Goal: Use online tool/utility: Utilize a website feature to perform a specific function

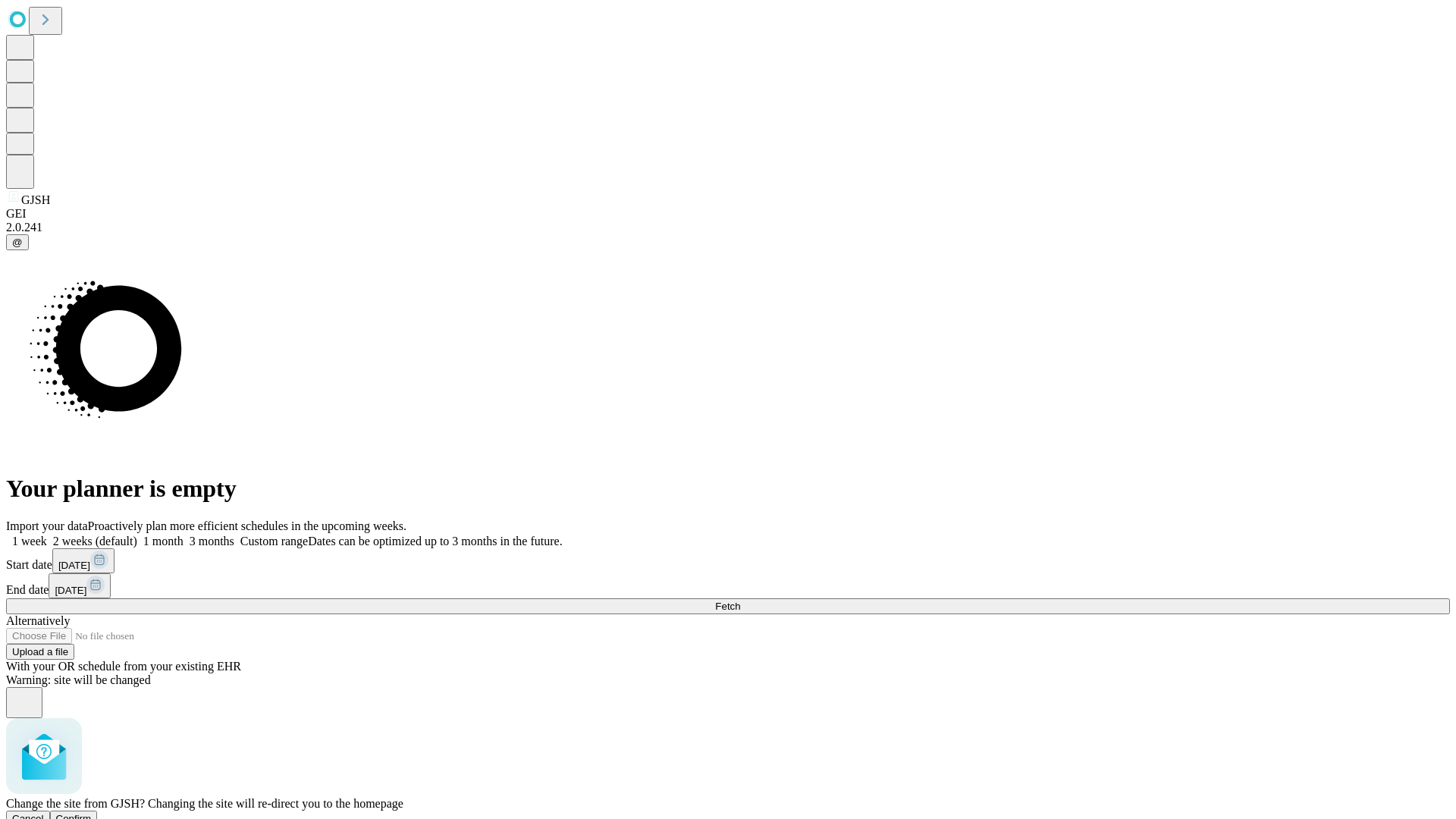
click at [92, 812] on span "Confirm" at bounding box center [74, 818] width 36 height 11
click at [138, 534] on label "2 weeks (default)" at bounding box center [92, 541] width 90 height 13
click at [740, 600] on span "Fetch" at bounding box center [727, 606] width 25 height 11
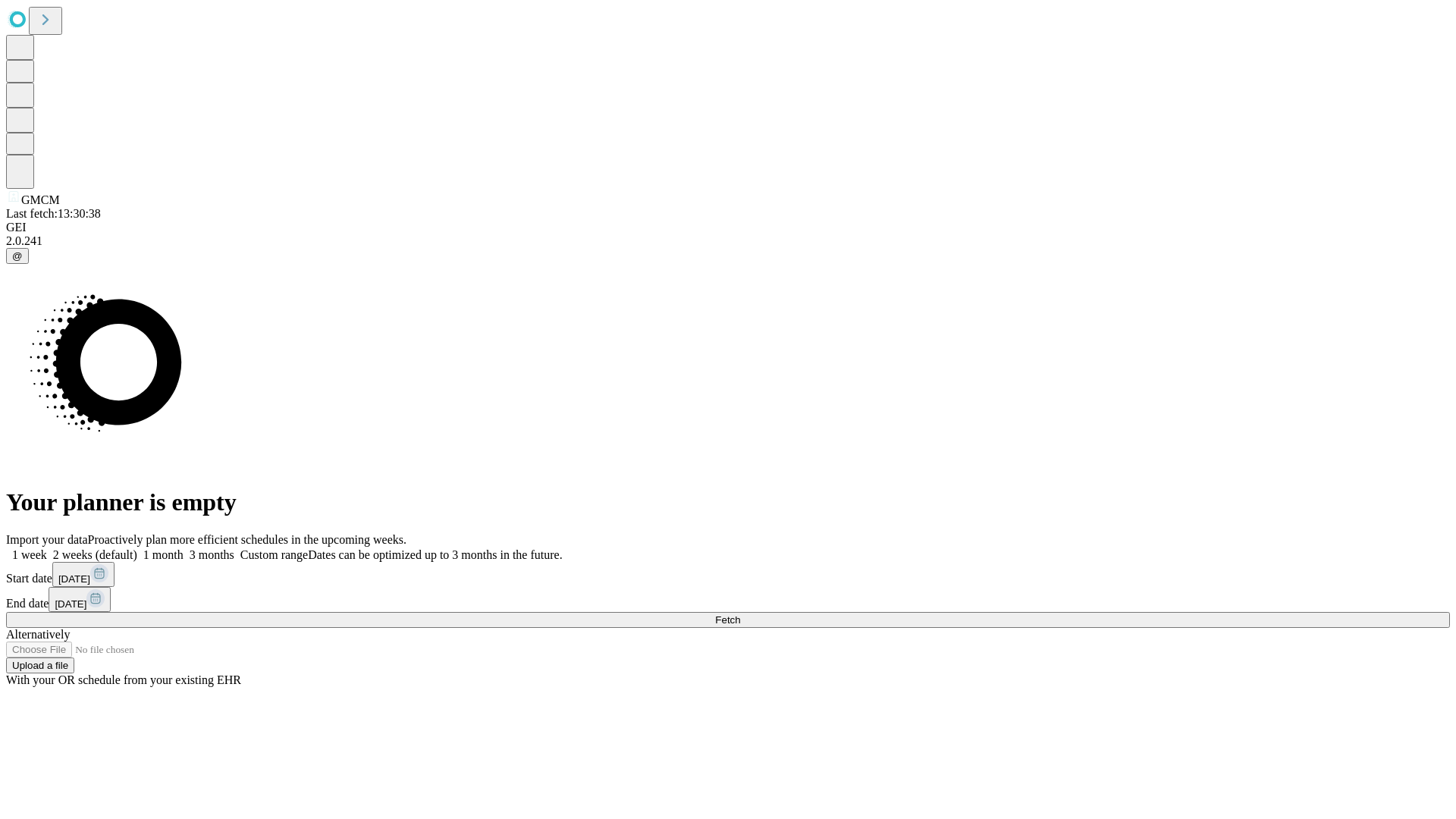
click at [138, 548] on label "2 weeks (default)" at bounding box center [92, 554] width 90 height 13
click at [740, 614] on span "Fetch" at bounding box center [727, 620] width 25 height 11
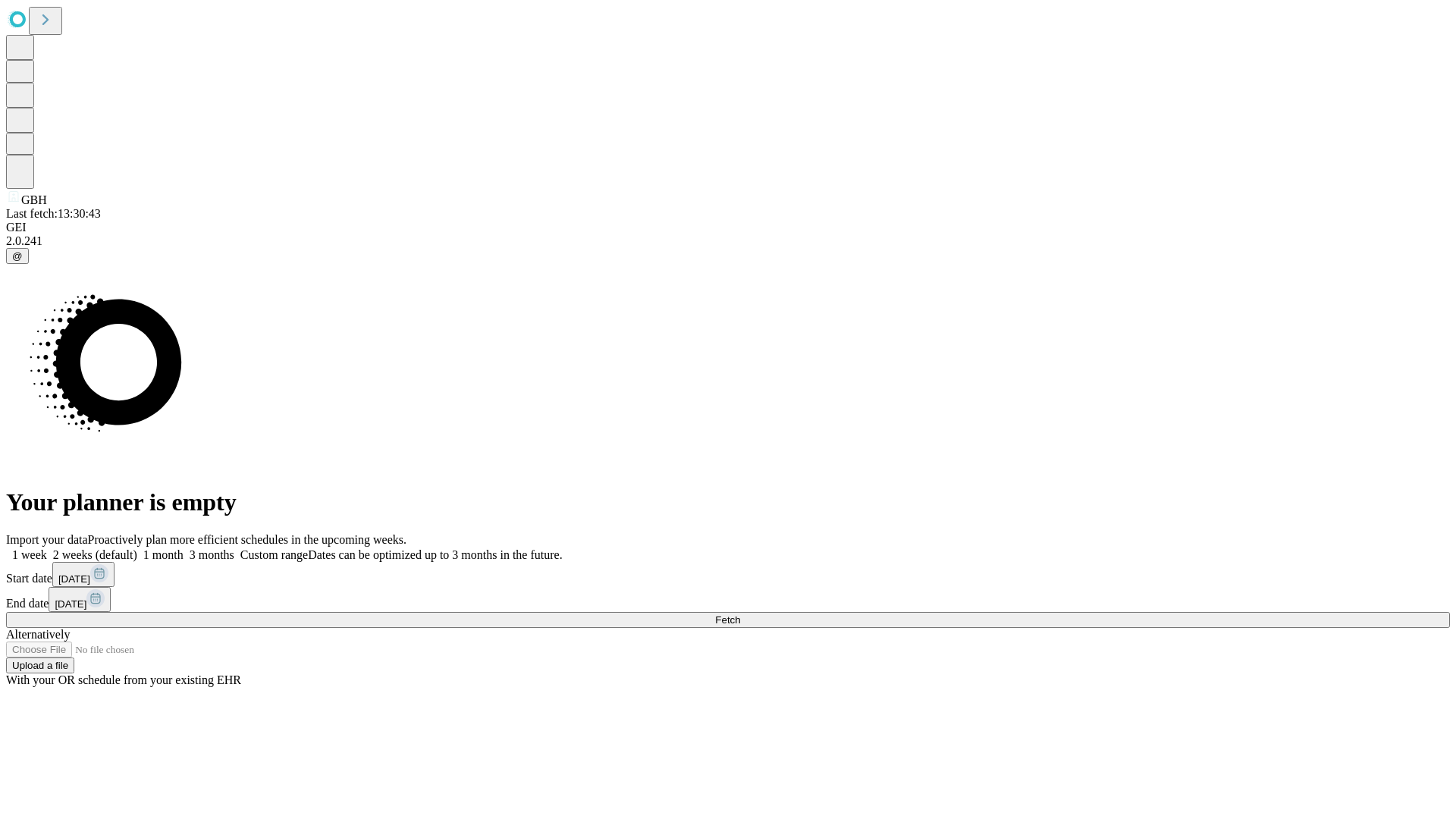
click at [138, 548] on label "2 weeks (default)" at bounding box center [92, 554] width 90 height 13
click at [740, 614] on span "Fetch" at bounding box center [727, 620] width 25 height 11
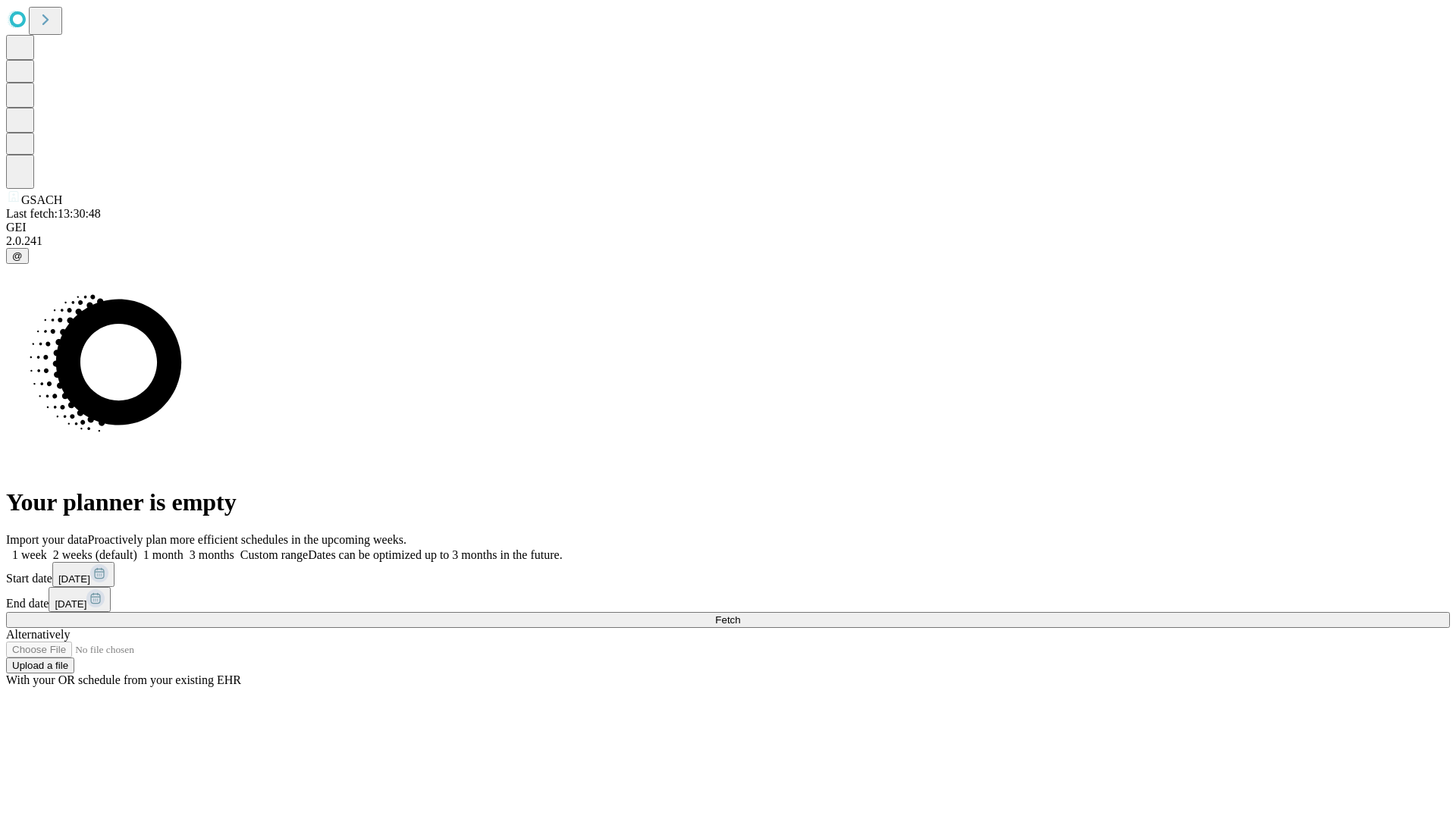
click at [138, 548] on label "2 weeks (default)" at bounding box center [92, 554] width 90 height 13
click at [740, 614] on span "Fetch" at bounding box center [727, 620] width 25 height 11
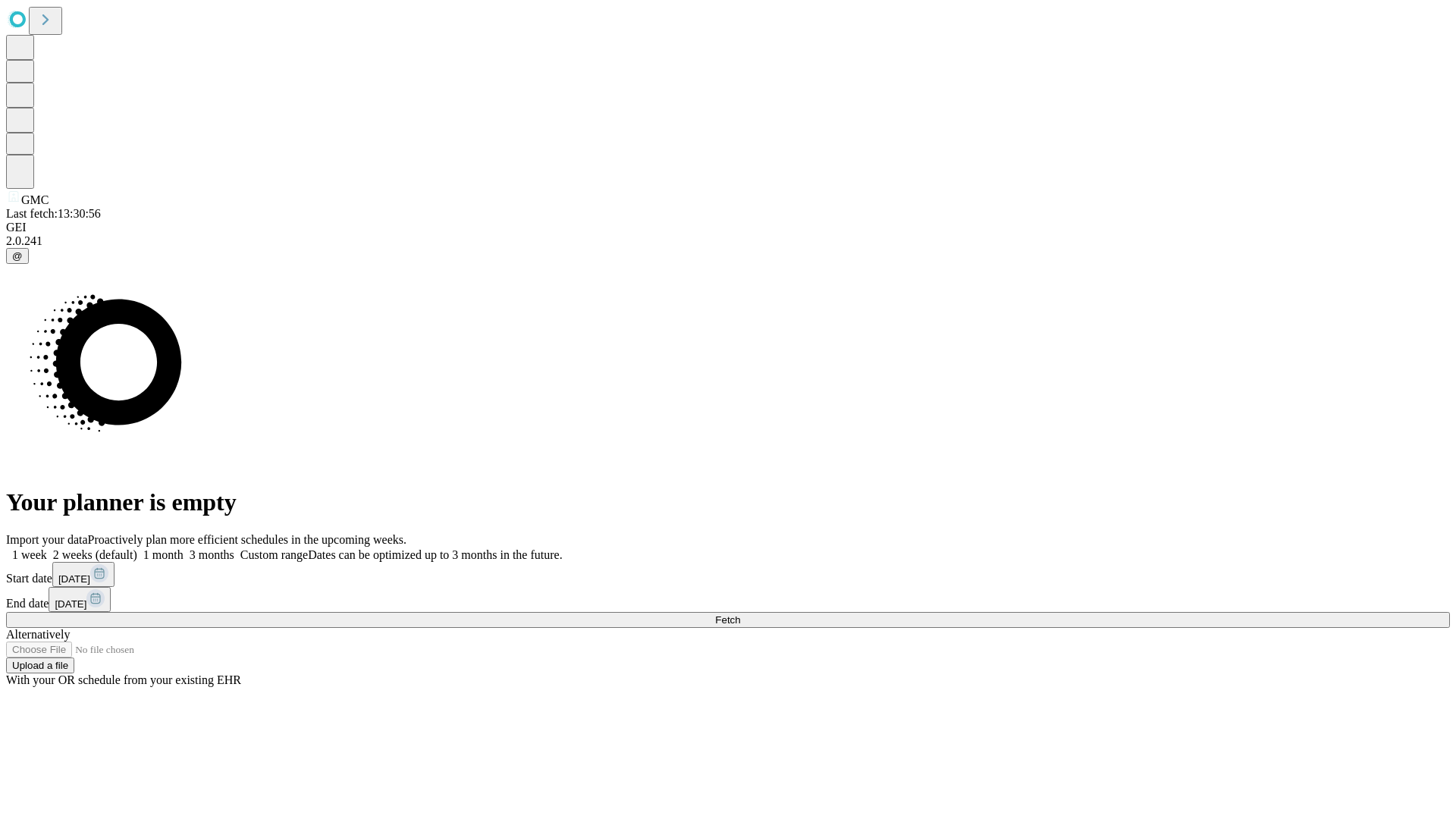
click at [138, 548] on label "2 weeks (default)" at bounding box center [92, 554] width 90 height 13
click at [740, 614] on span "Fetch" at bounding box center [727, 620] width 25 height 11
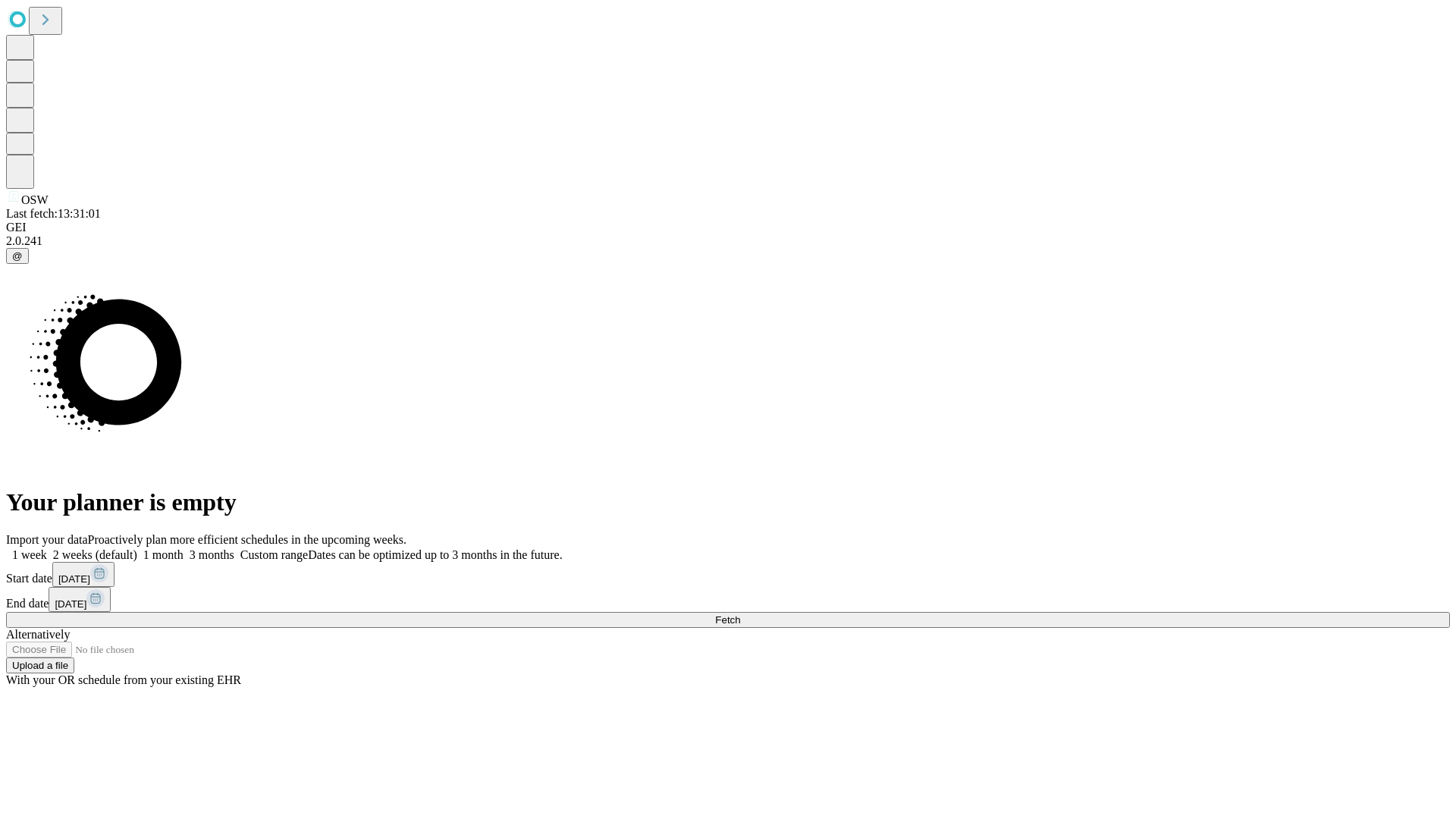
click at [740, 614] on span "Fetch" at bounding box center [727, 620] width 25 height 11
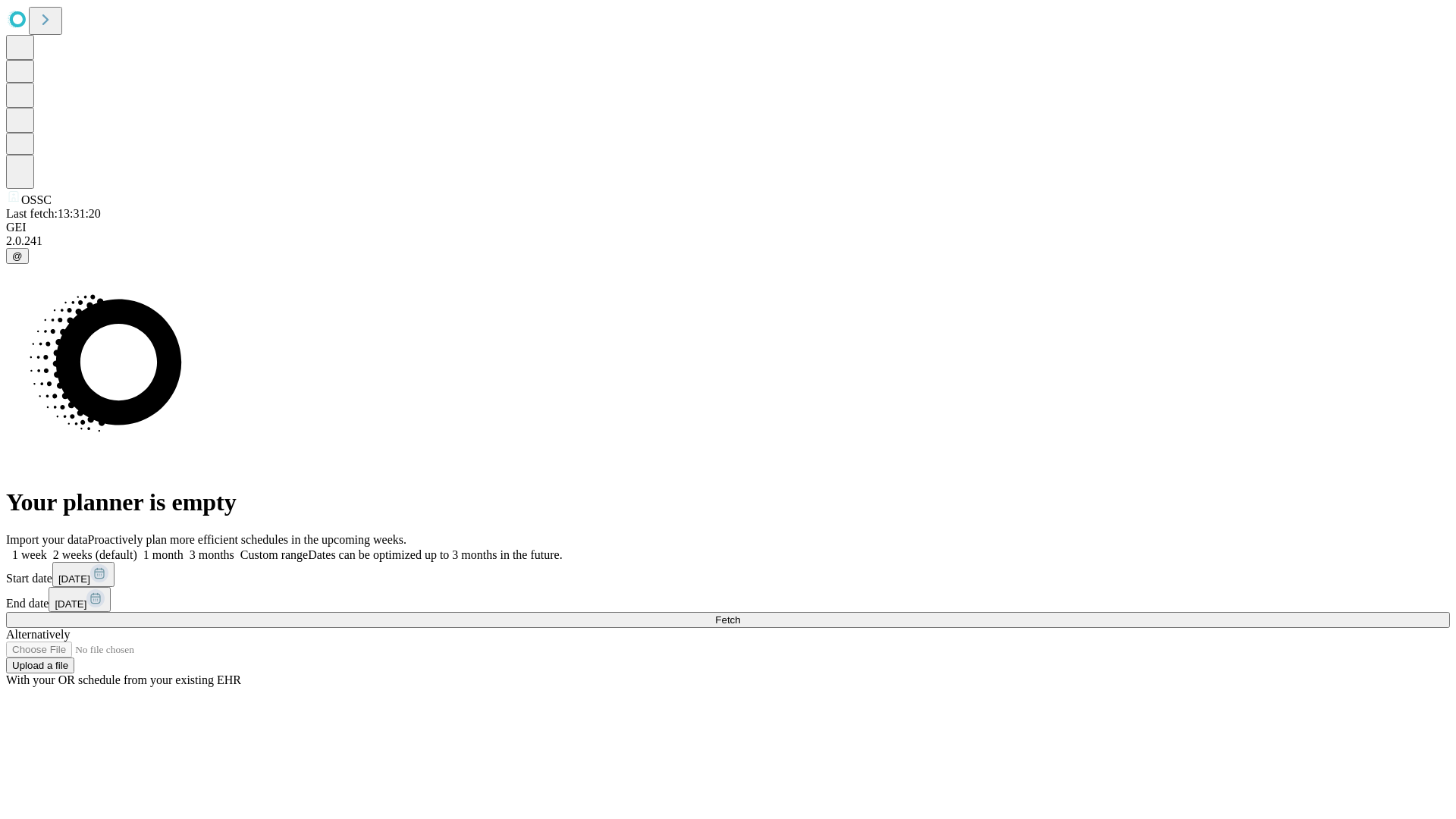
click at [138, 548] on label "2 weeks (default)" at bounding box center [92, 554] width 90 height 13
click at [740, 614] on span "Fetch" at bounding box center [727, 620] width 25 height 11
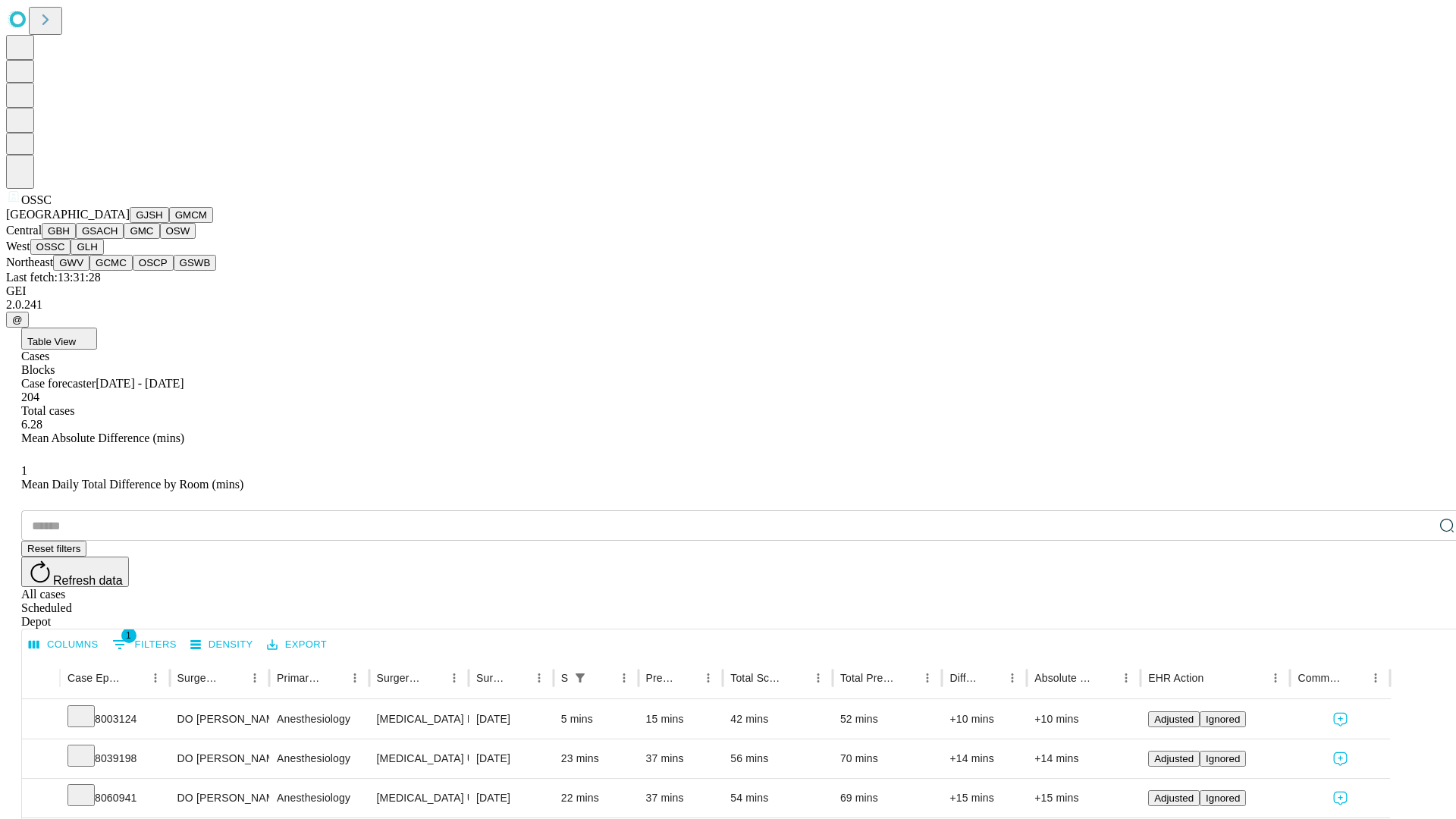
click at [103, 255] on button "GLH" at bounding box center [87, 247] width 33 height 16
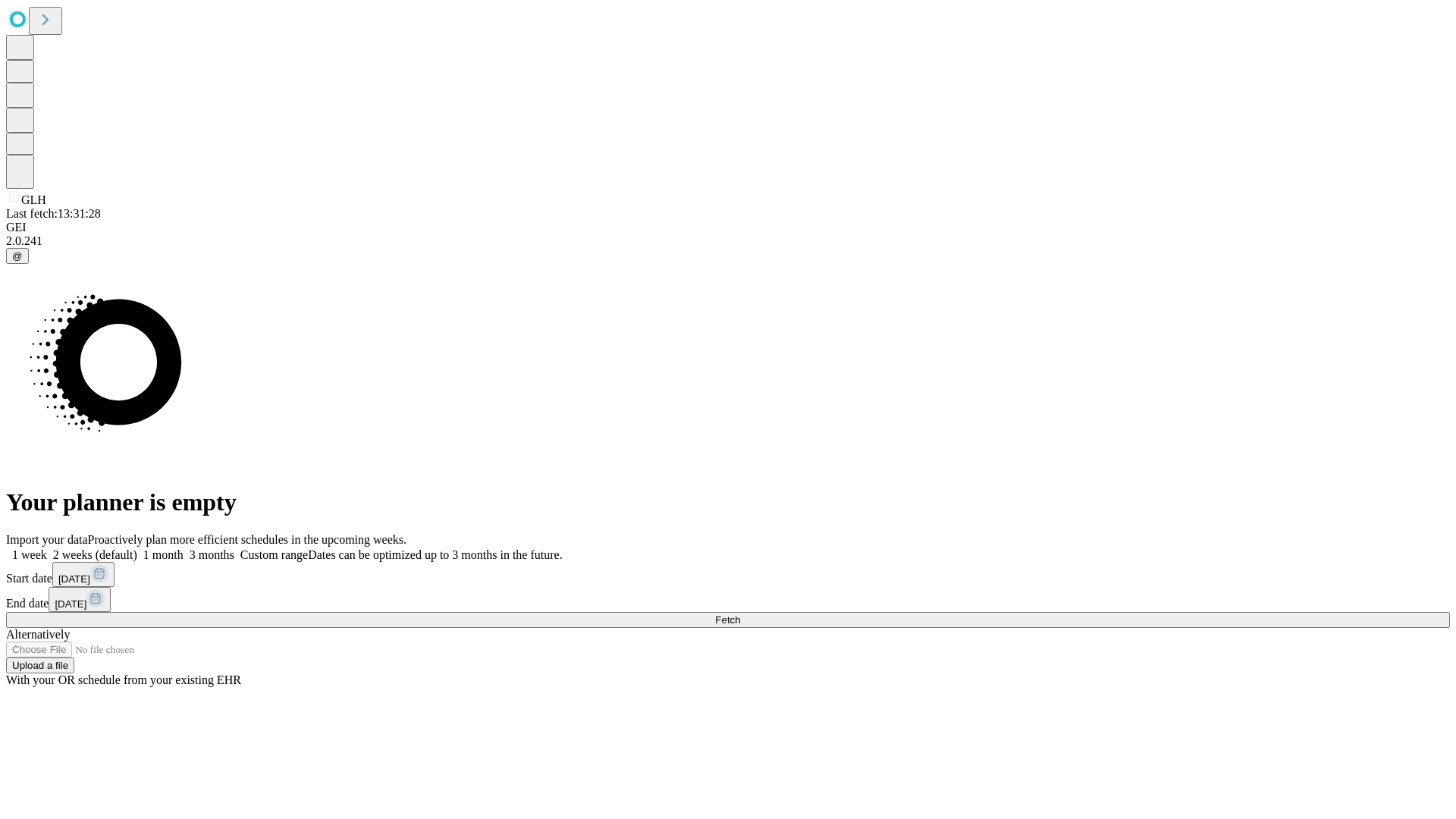
click at [138, 548] on label "2 weeks (default)" at bounding box center [92, 554] width 90 height 13
click at [740, 614] on span "Fetch" at bounding box center [727, 620] width 25 height 11
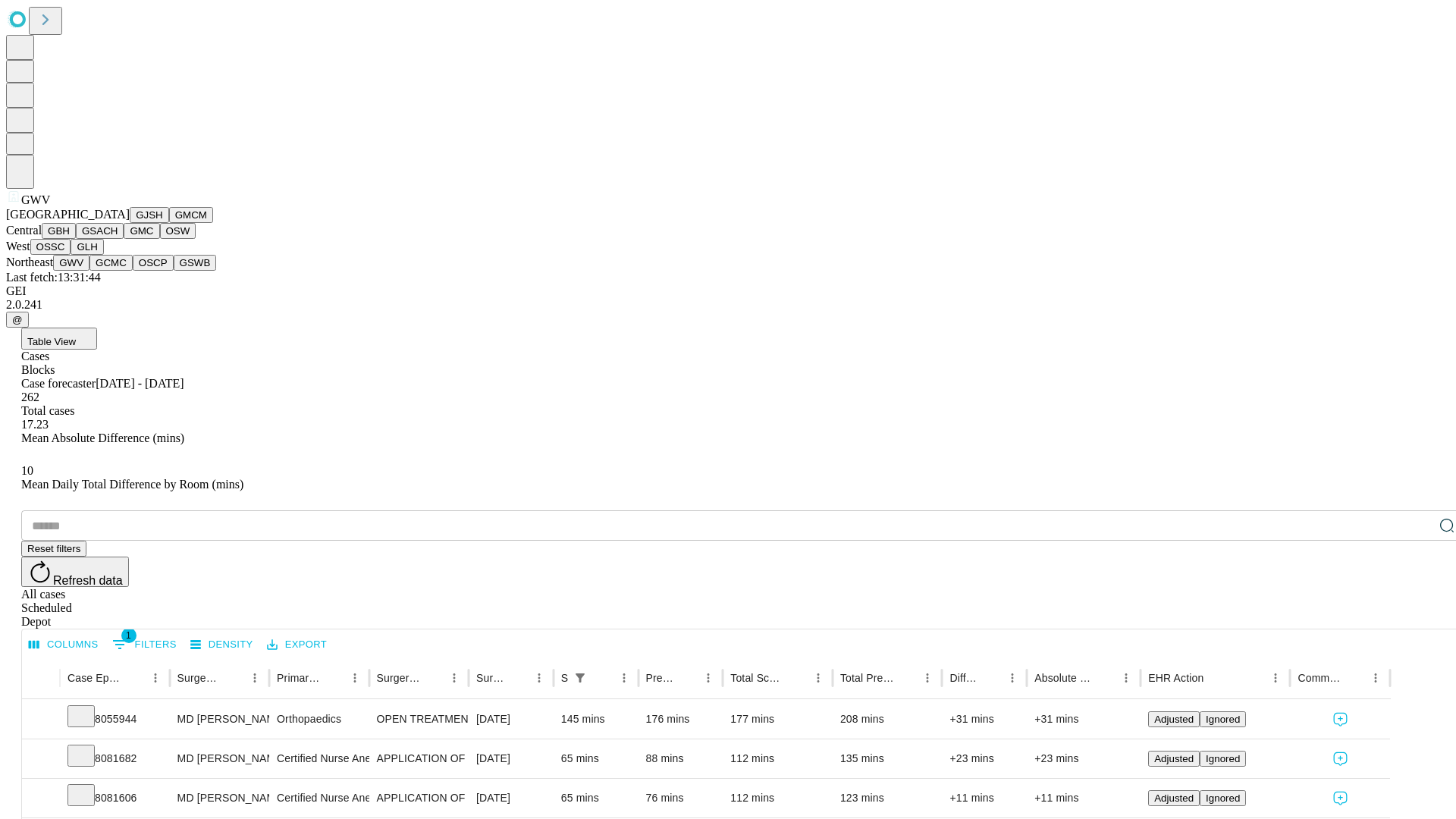
click at [117, 270] on button "GCMC" at bounding box center [111, 263] width 43 height 16
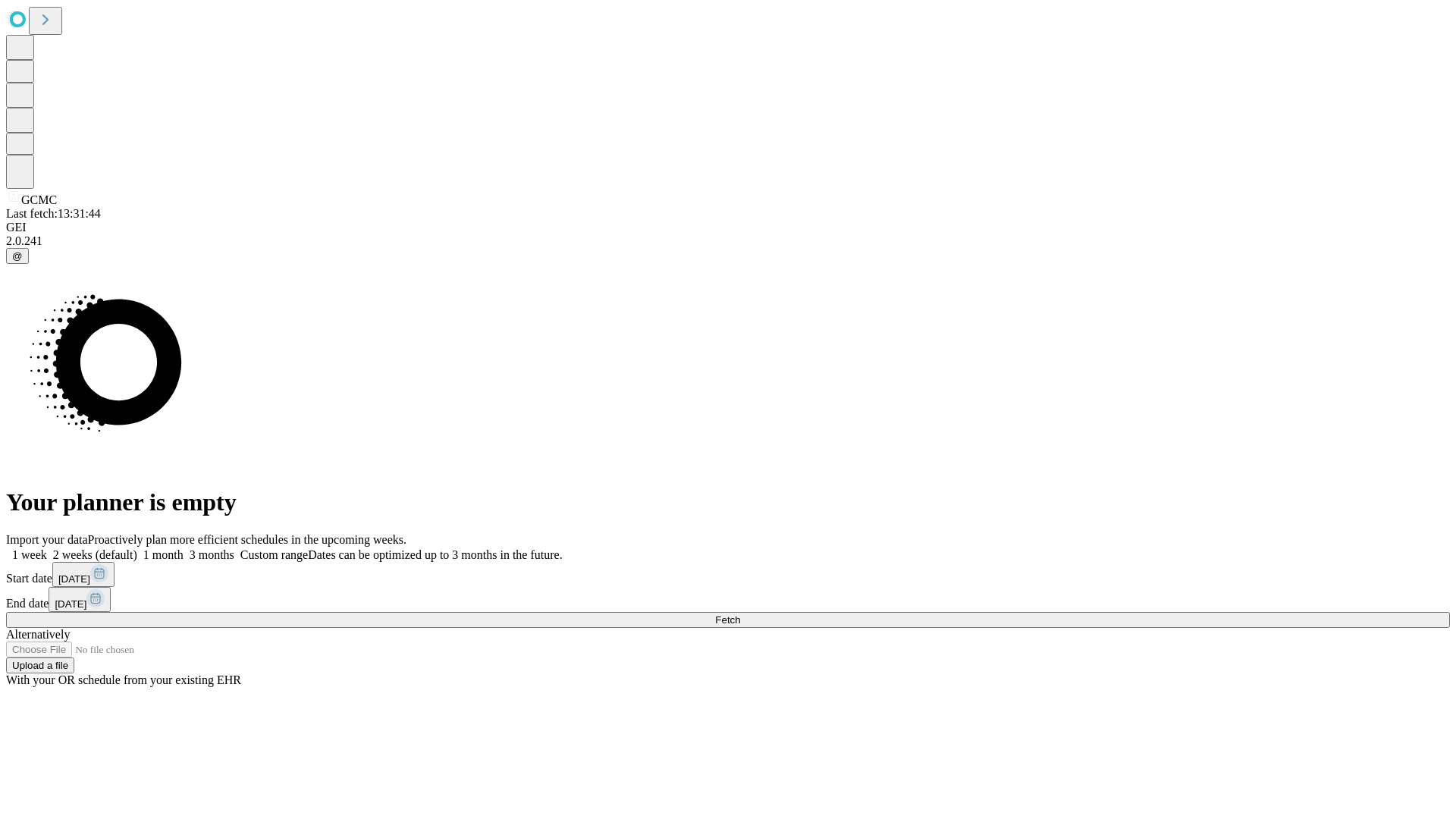
click at [138, 548] on label "2 weeks (default)" at bounding box center [92, 554] width 90 height 13
click at [740, 614] on span "Fetch" at bounding box center [727, 620] width 25 height 11
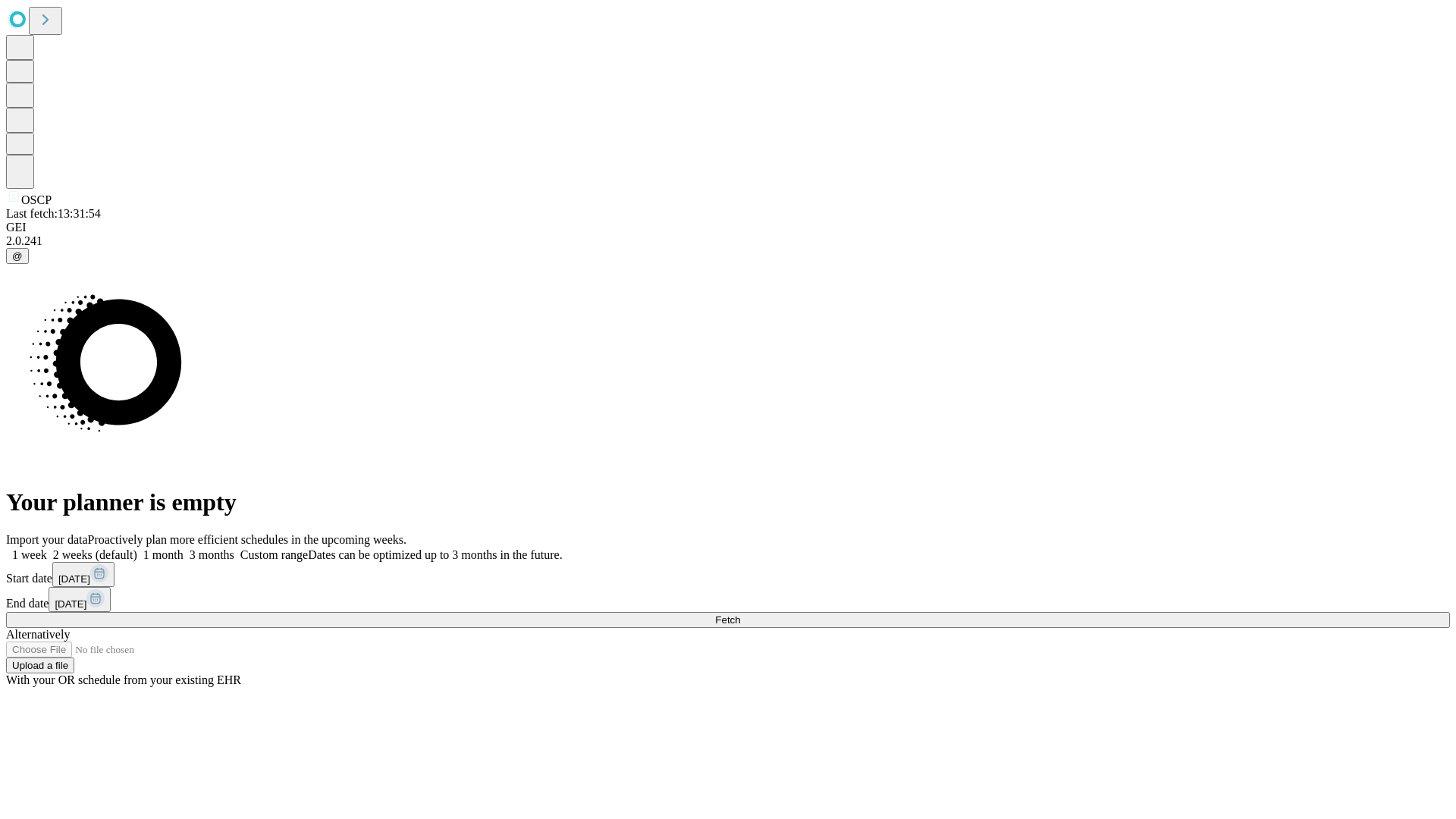
click at [740, 614] on span "Fetch" at bounding box center [727, 620] width 25 height 11
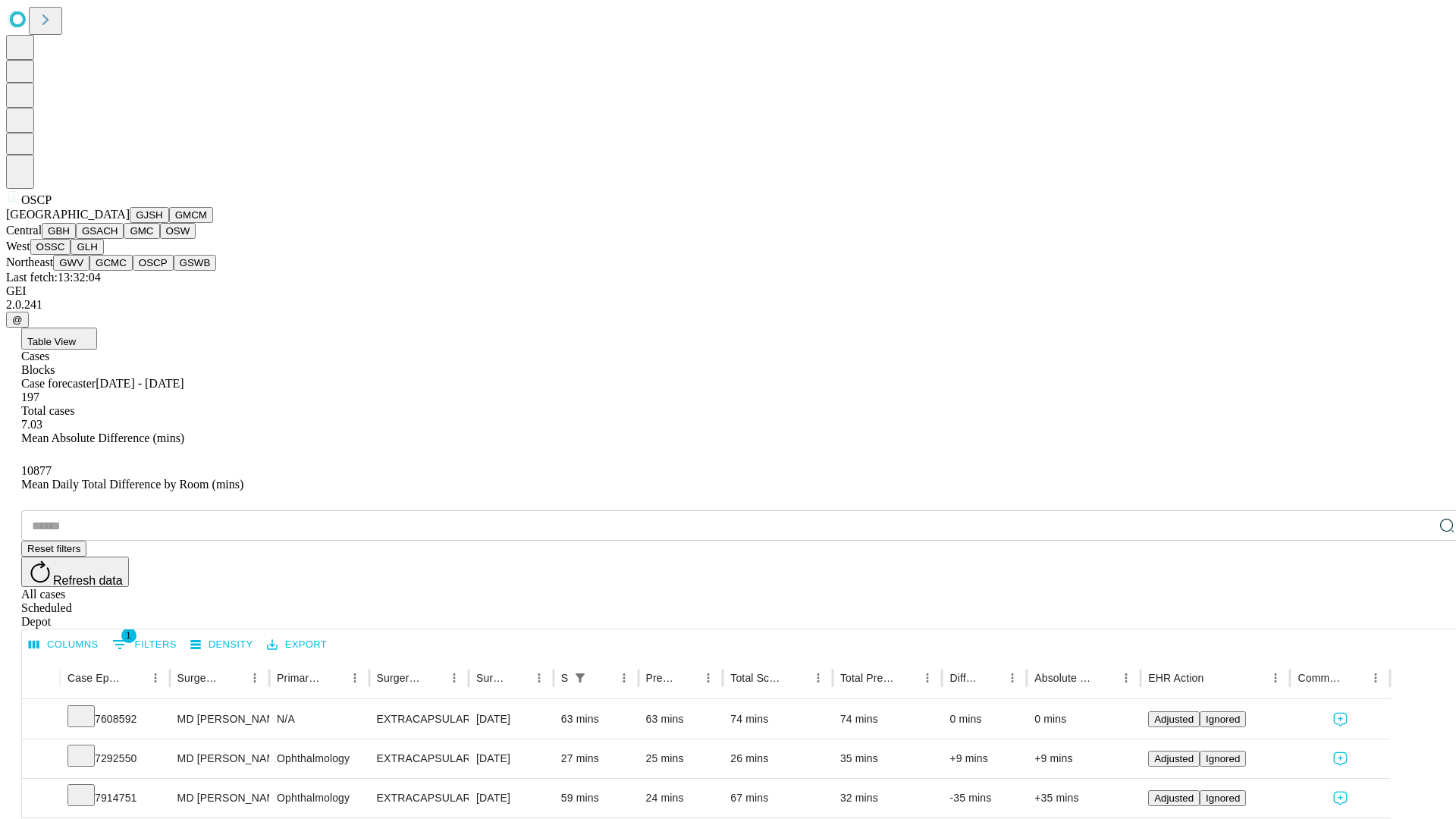
click at [173, 270] on button "GSWB" at bounding box center [195, 263] width 43 height 16
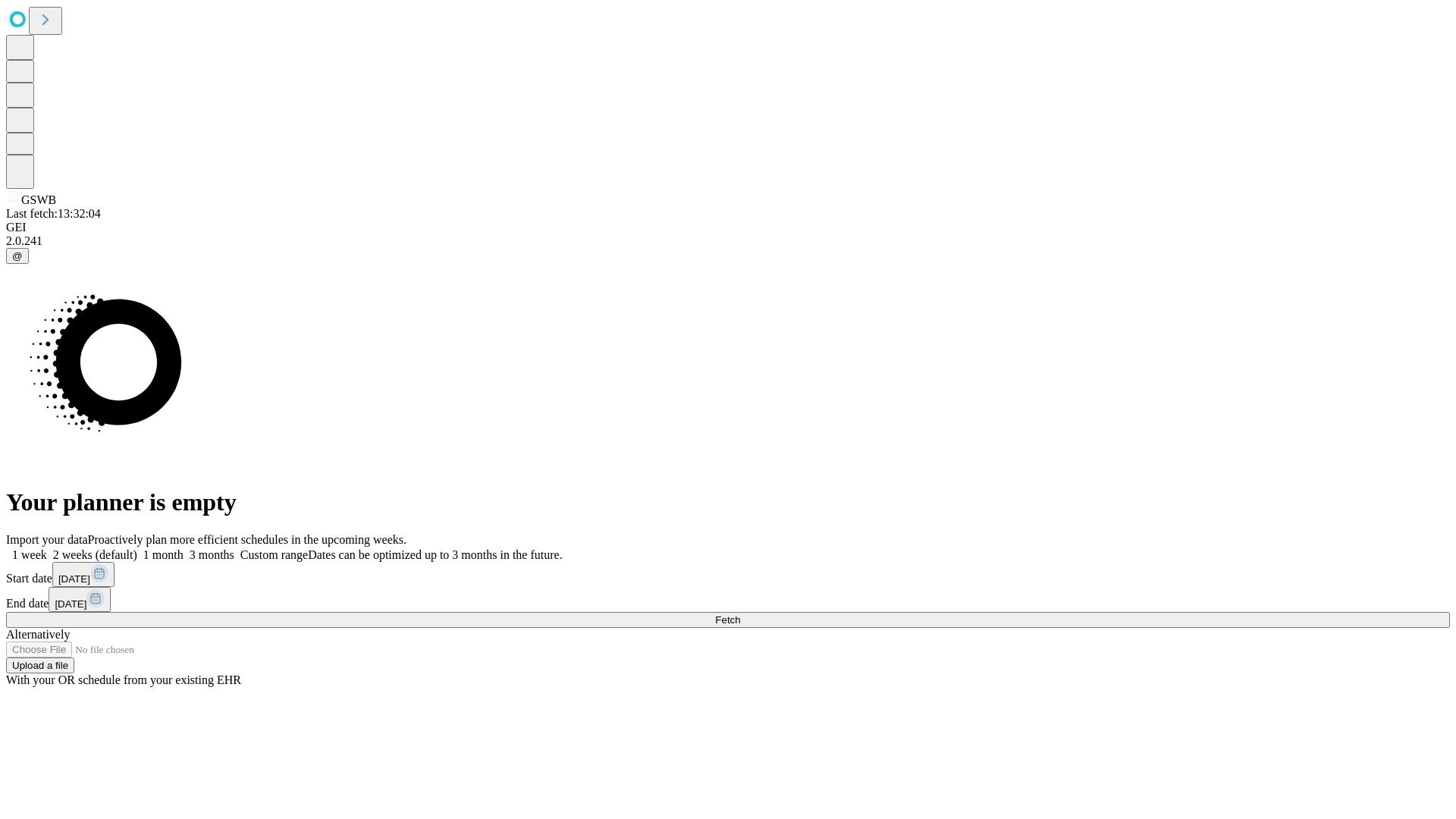
click at [740, 614] on span "Fetch" at bounding box center [727, 620] width 25 height 11
